Goal: Understand process/instructions

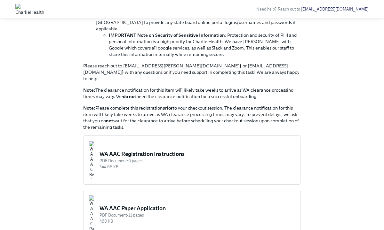
scroll to position [209, 0]
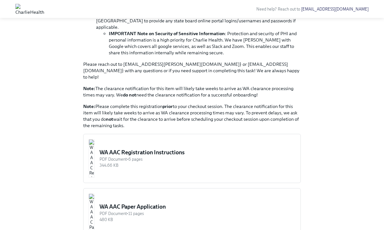
click at [157, 149] on div "WA AAC Registration Instructions" at bounding box center [197, 153] width 196 height 8
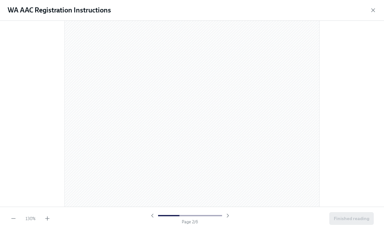
scroll to position [371, 0]
click at [47, 222] on div "50 % Page 4 / 6 Finished reading" at bounding box center [192, 218] width 384 height 23
click at [47, 220] on icon "button" at bounding box center [47, 219] width 0 height 4
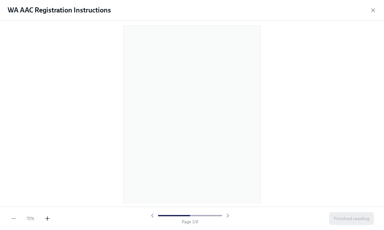
click at [47, 220] on icon "button" at bounding box center [47, 219] width 0 height 4
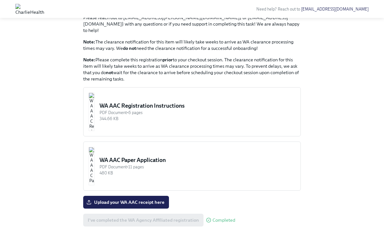
scroll to position [262, 0]
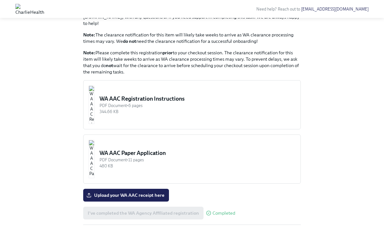
click at [155, 147] on button "WA AAC Paper Application PDF Document • 11 pages 480 KB" at bounding box center [191, 159] width 217 height 49
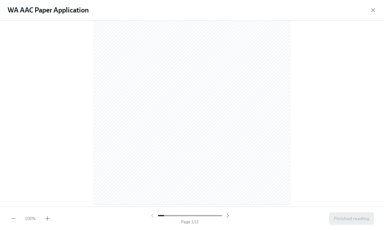
scroll to position [216, 0]
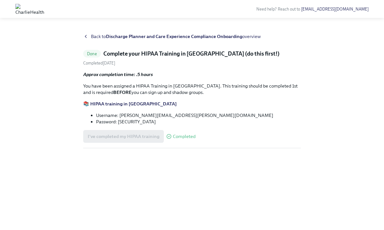
click at [87, 35] on icon at bounding box center [85, 36] width 5 height 5
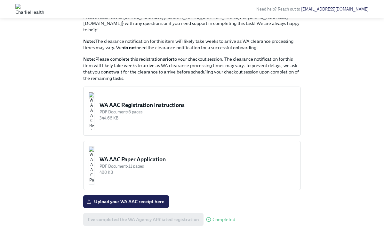
scroll to position [423, 0]
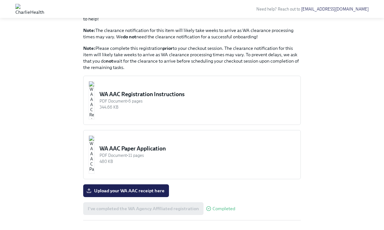
click at [94, 120] on img "button" at bounding box center [92, 100] width 6 height 38
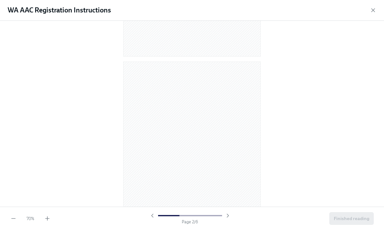
scroll to position [157, 0]
click at [47, 216] on icon "button" at bounding box center [47, 219] width 6 height 6
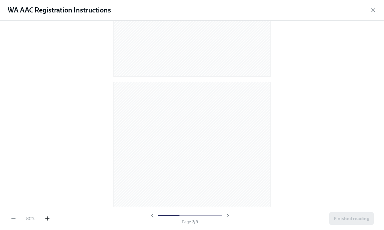
click at [47, 216] on icon "button" at bounding box center [47, 219] width 6 height 6
